Goal: Information Seeking & Learning: Learn about a topic

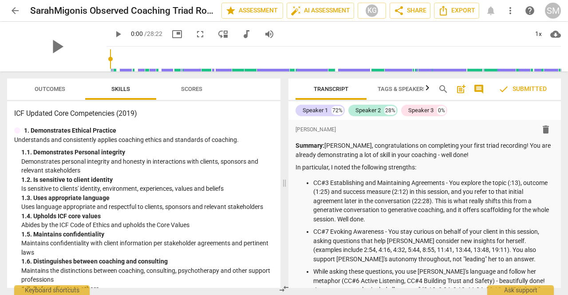
click at [45, 88] on span "Outcomes" at bounding box center [50, 89] width 31 height 7
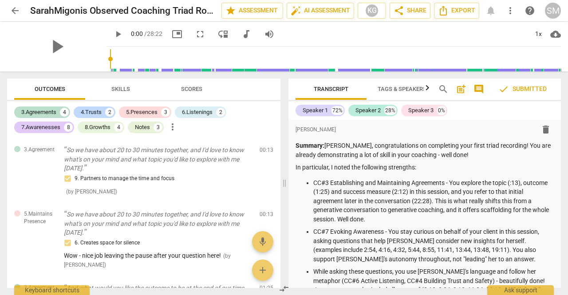
click at [122, 88] on span "Skills" at bounding box center [120, 89] width 19 height 7
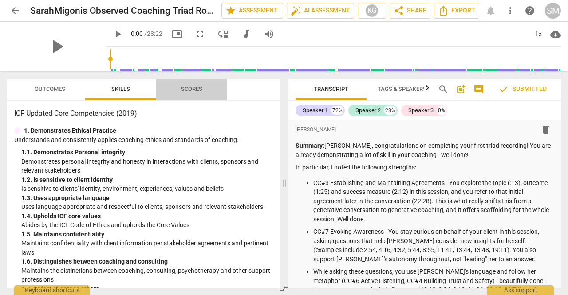
click at [197, 86] on span "Scores" at bounding box center [191, 89] width 21 height 7
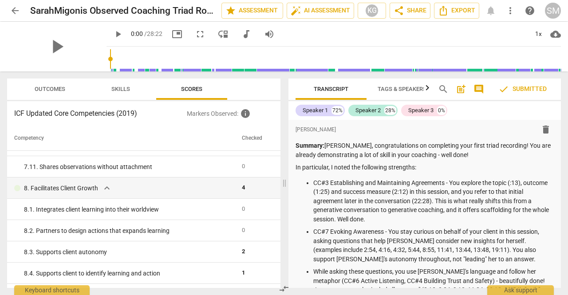
scroll to position [1282, 0]
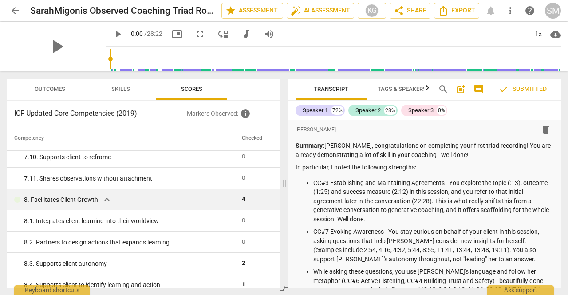
click at [106, 201] on span "expand_more" at bounding box center [107, 199] width 11 height 11
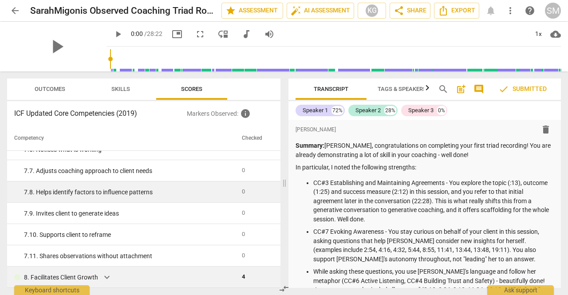
scroll to position [1204, 0]
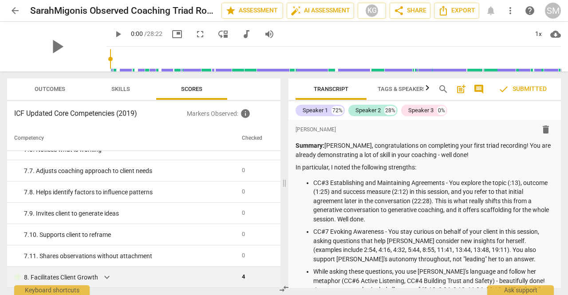
drag, startPoint x: 274, startPoint y: 273, endPoint x: 275, endPoint y: 284, distance: 11.1
click at [275, 284] on td at bounding box center [275, 277] width 9 height 21
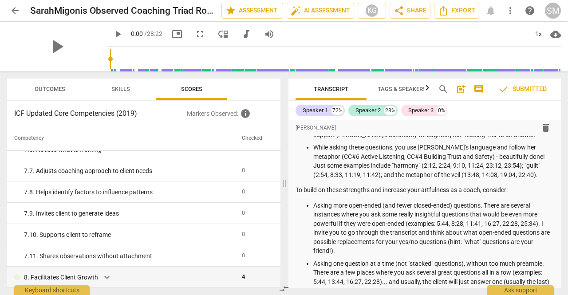
scroll to position [138, 0]
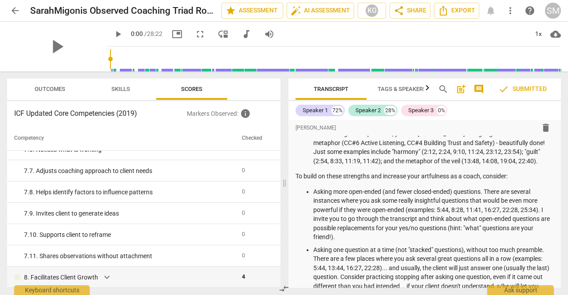
click at [281, 292] on span "compare_arrows" at bounding box center [284, 288] width 11 height 11
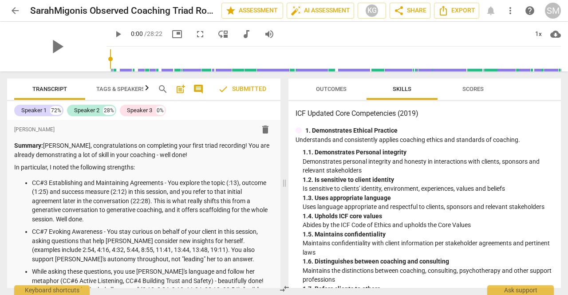
click at [486, 87] on span "Scores" at bounding box center [472, 89] width 43 height 12
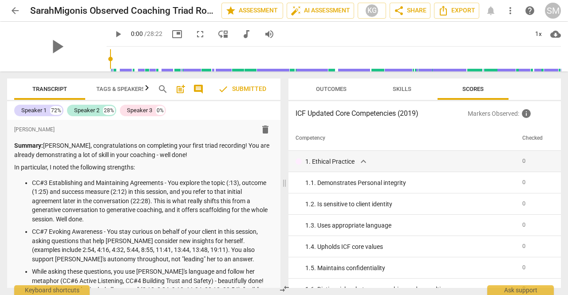
click at [561, 145] on div "Outcomes Skills Scores ICF Updated Core Competencies (2019) Markers Observed : …" at bounding box center [426, 183] width 283 height 224
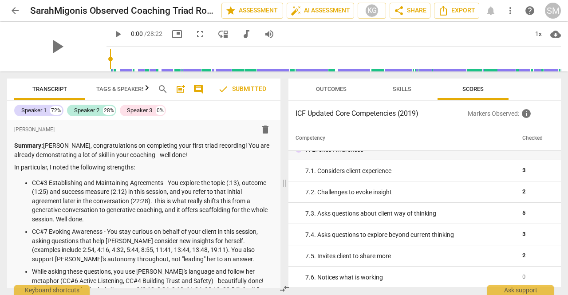
scroll to position [0, 0]
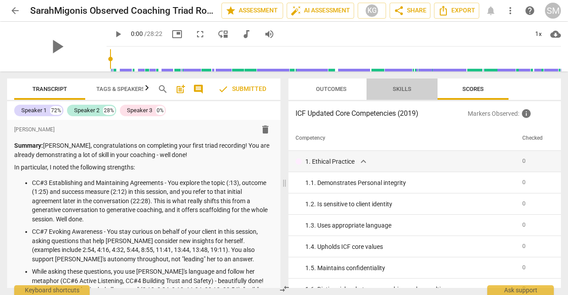
click at [422, 96] on button "Skills" at bounding box center [401, 88] width 71 height 21
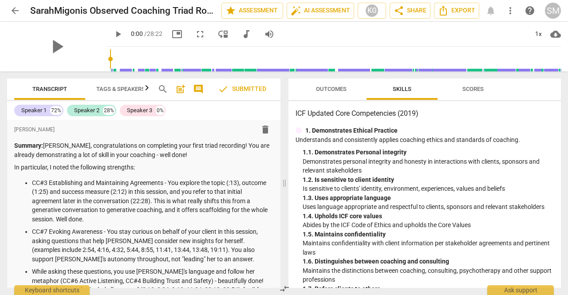
click at [335, 91] on span "Outcomes" at bounding box center [331, 89] width 31 height 7
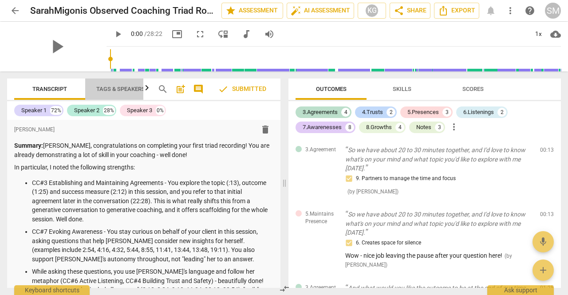
click at [121, 87] on span "Tags & Speakers" at bounding box center [120, 89] width 49 height 7
